Goal: Task Accomplishment & Management: Manage account settings

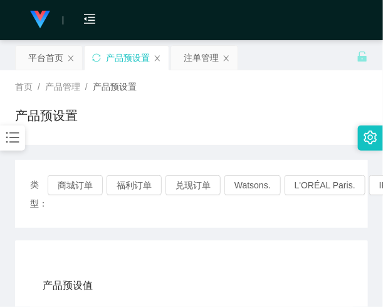
scroll to position [77, 0]
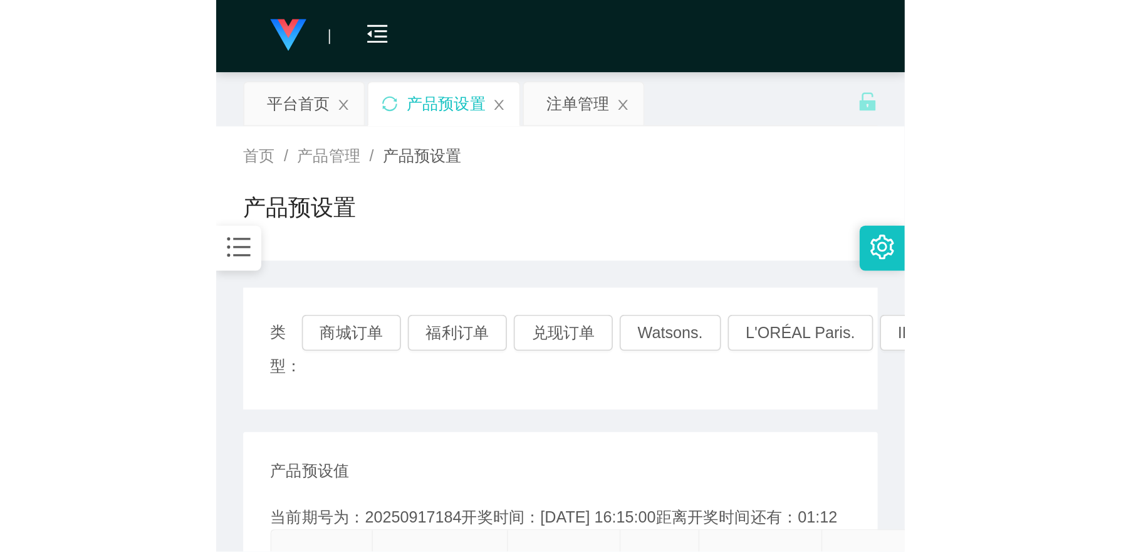
scroll to position [179, 0]
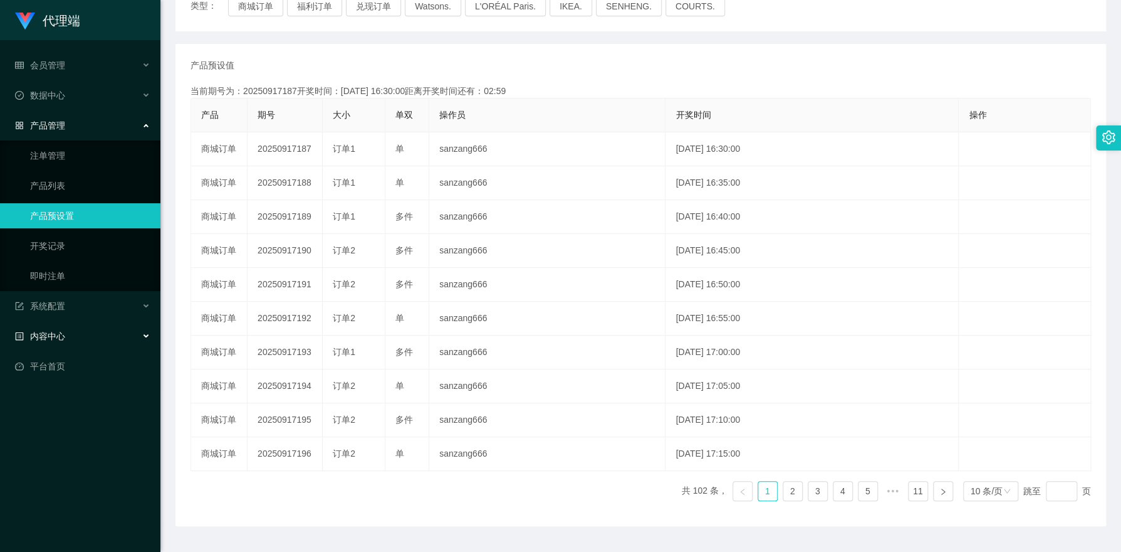
click at [65, 306] on div "内容中心" at bounding box center [80, 335] width 160 height 25
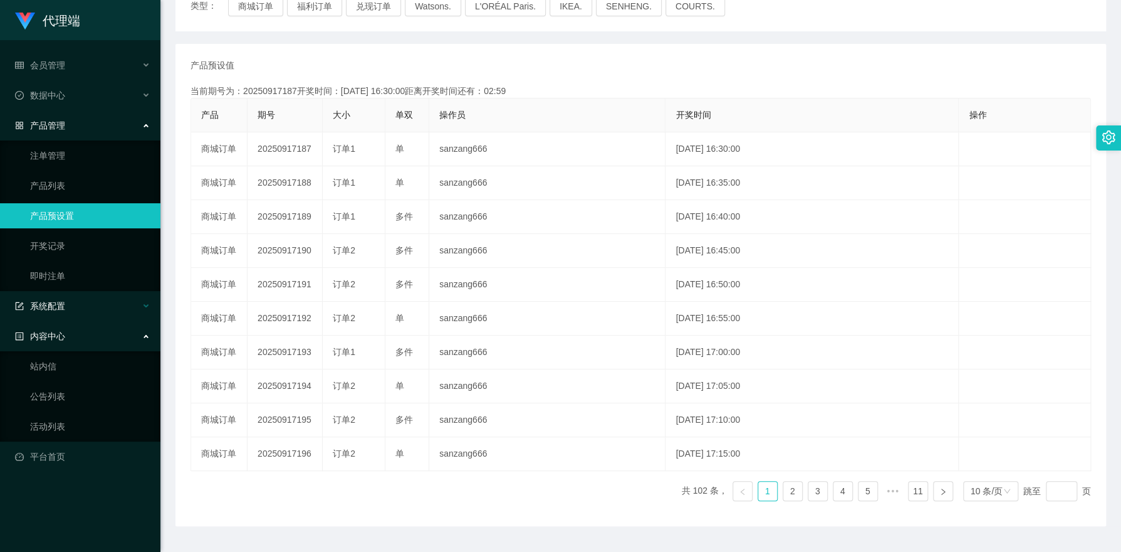
click at [68, 306] on div "系统配置" at bounding box center [80, 305] width 160 height 25
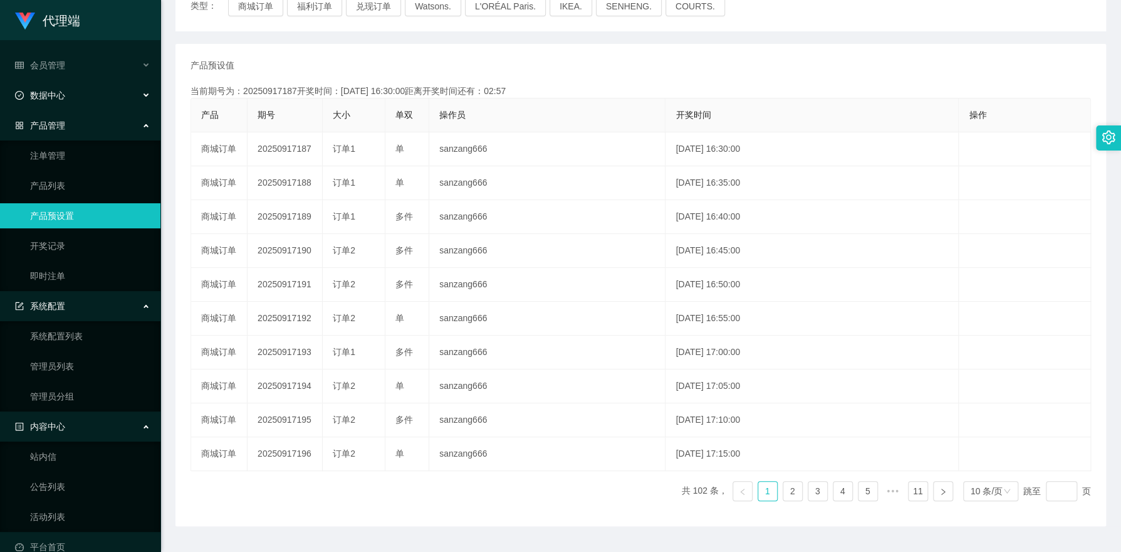
click at [78, 99] on div "数据中心" at bounding box center [80, 95] width 160 height 25
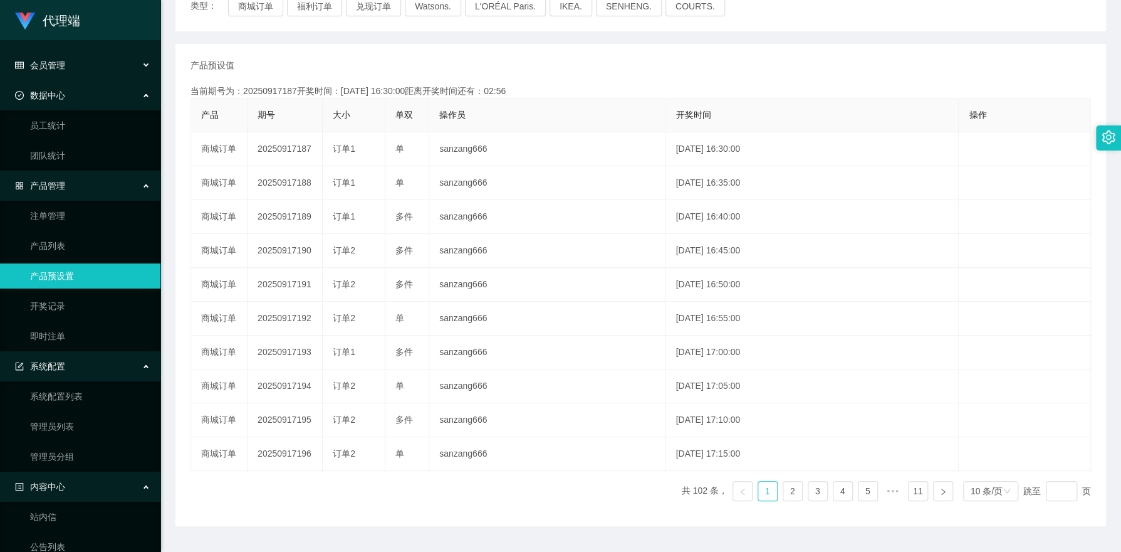
click at [78, 63] on div "会员管理" at bounding box center [80, 65] width 160 height 25
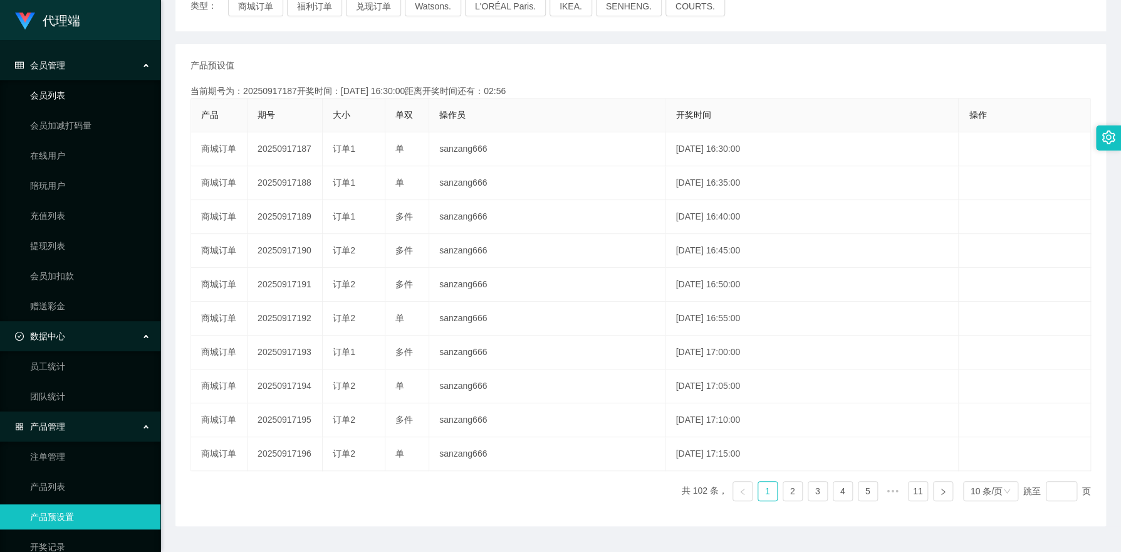
click at [66, 95] on link "会员列表" at bounding box center [90, 95] width 120 height 25
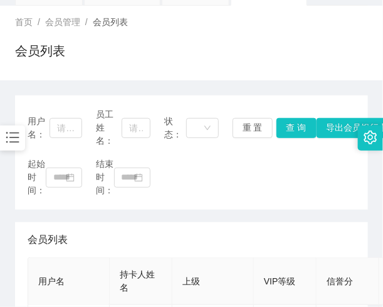
scroll to position [179, 0]
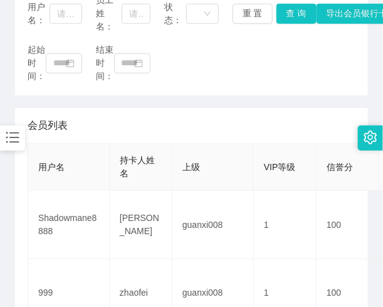
click at [246, 43] on div "起始时间： 结束时间：" at bounding box center [192, 62] width 328 height 39
click at [66, 13] on input "text" at bounding box center [66, 14] width 33 height 20
paste input "81730258"
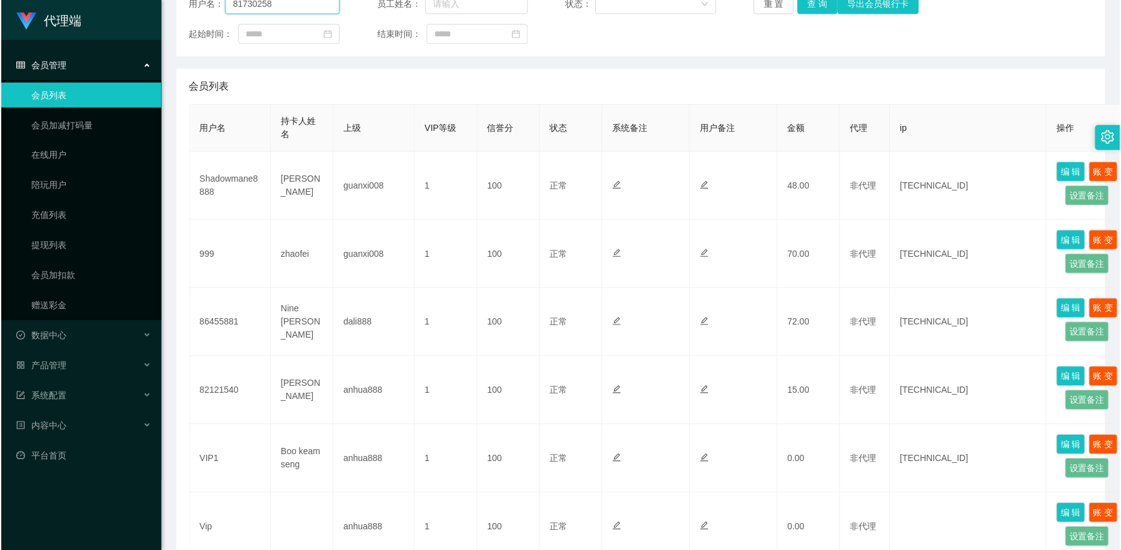
scroll to position [0, 0]
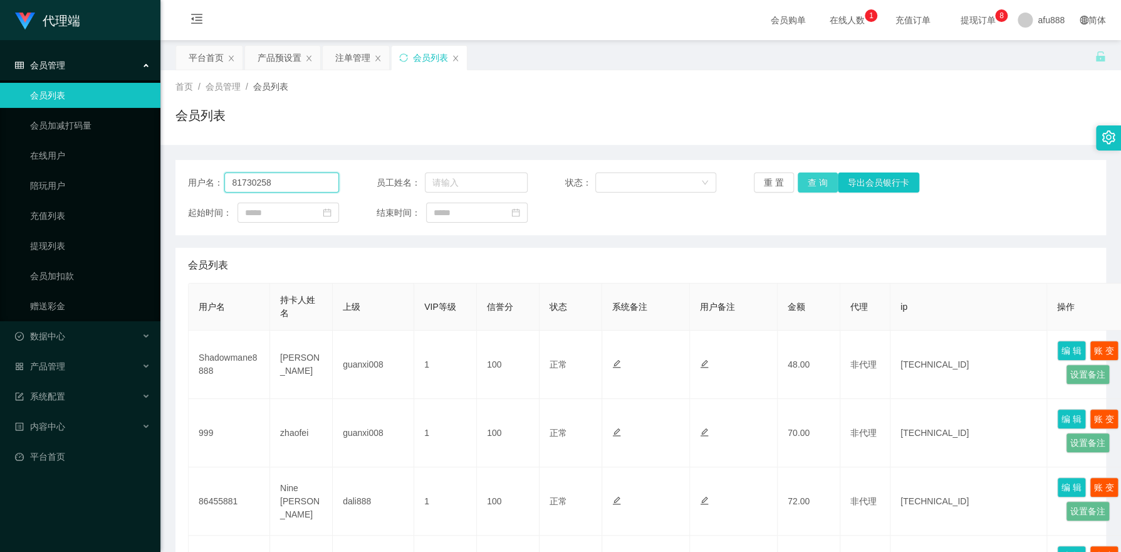
type input "81730258"
click at [382, 174] on button "查 询" at bounding box center [818, 182] width 40 height 20
